Goal: Transaction & Acquisition: Download file/media

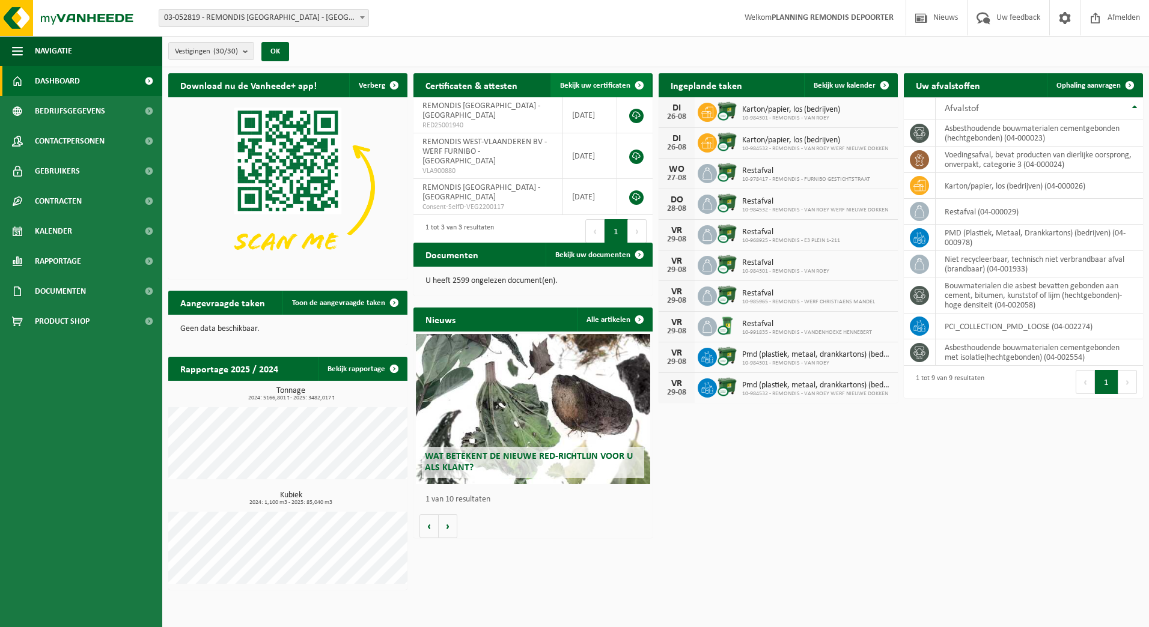
click at [593, 95] on link "Bekijk uw certificaten" at bounding box center [600, 85] width 101 height 24
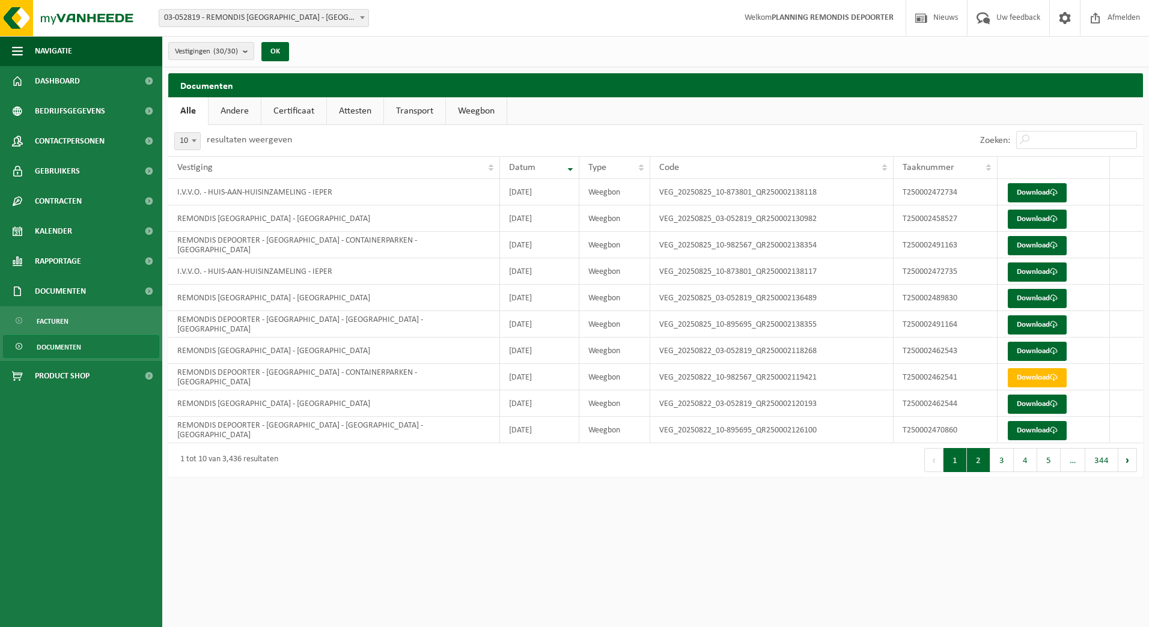
click at [979, 461] on button "2" at bounding box center [977, 460] width 23 height 24
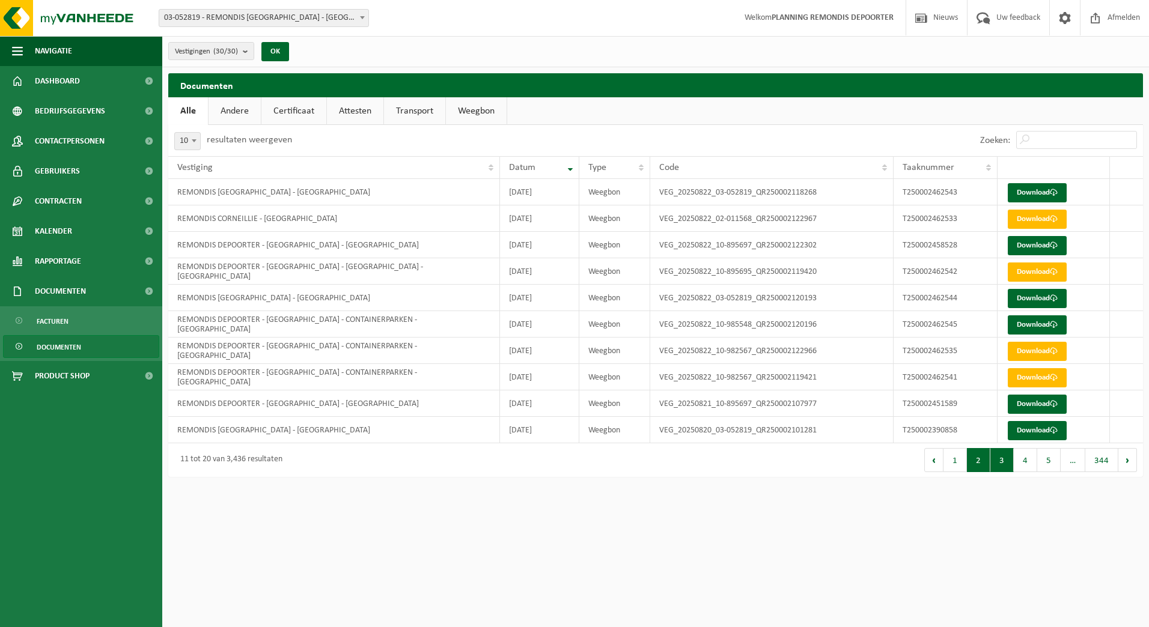
click at [1002, 462] on button "3" at bounding box center [1001, 460] width 23 height 24
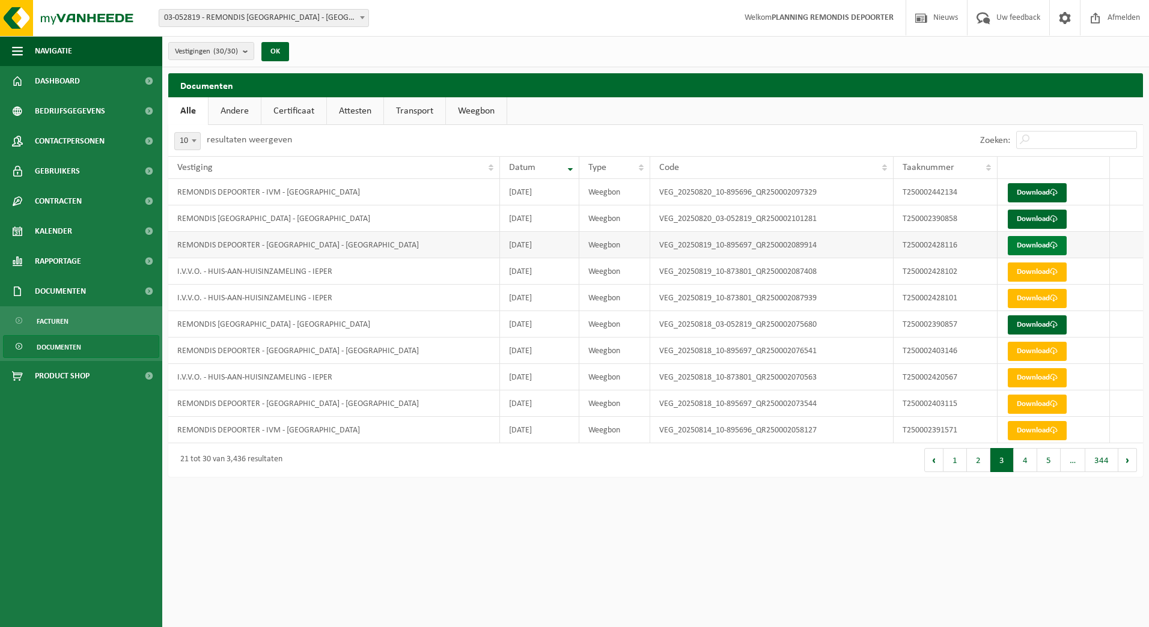
click at [1033, 250] on link "Download" at bounding box center [1036, 245] width 59 height 19
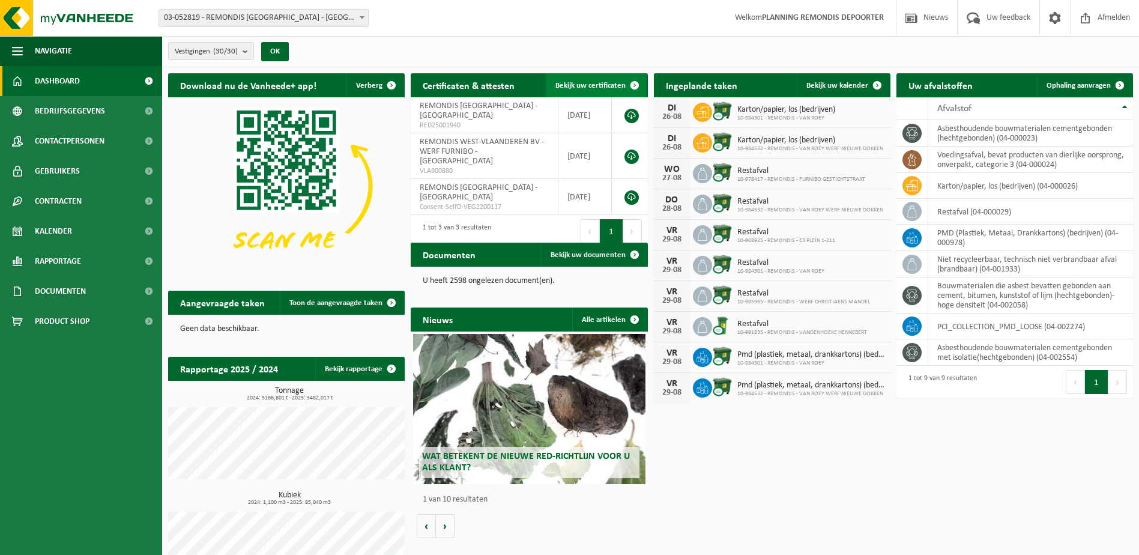
click at [618, 86] on span "Bekijk uw certificaten" at bounding box center [591, 86] width 70 height 8
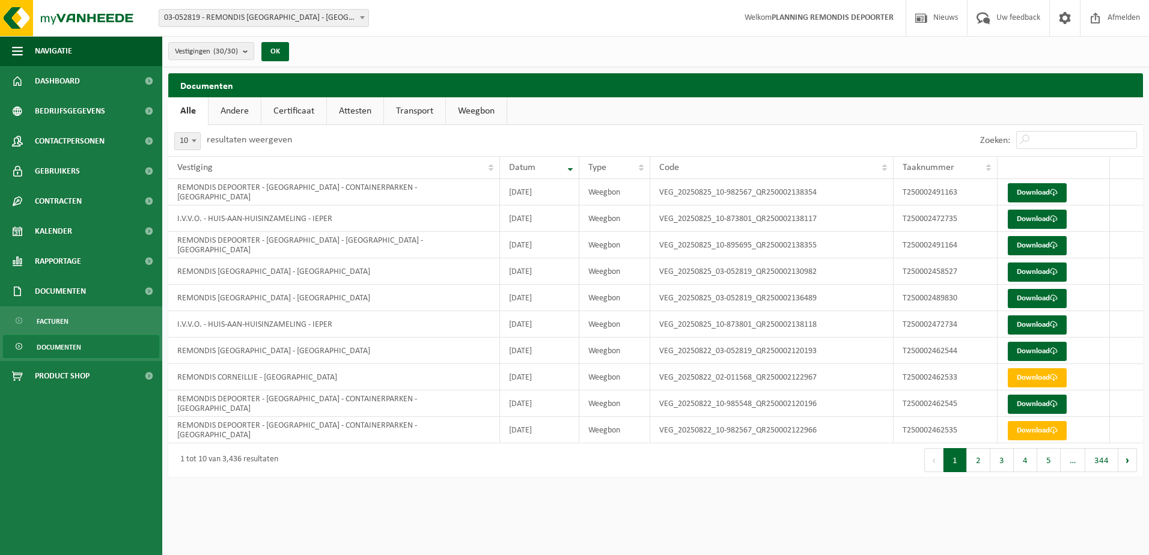
click at [982, 463] on button "2" at bounding box center [977, 460] width 23 height 24
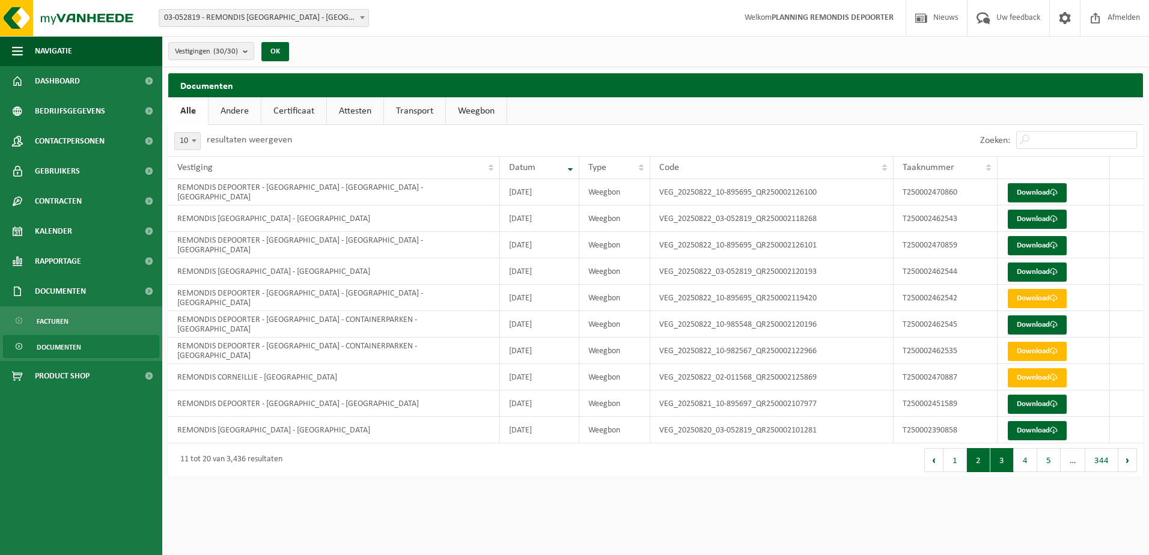
click at [997, 464] on button "3" at bounding box center [1001, 460] width 23 height 24
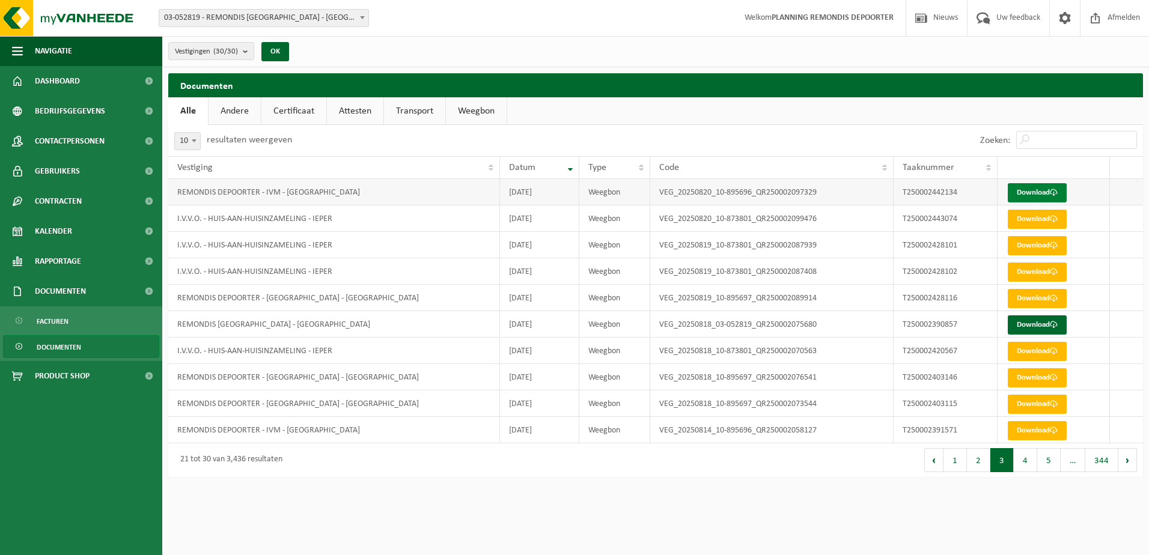
click at [1031, 195] on link "Download" at bounding box center [1036, 192] width 59 height 19
click at [1045, 186] on link "Download" at bounding box center [1036, 192] width 59 height 19
